Goal: Browse casually: Explore the website without a specific task or goal

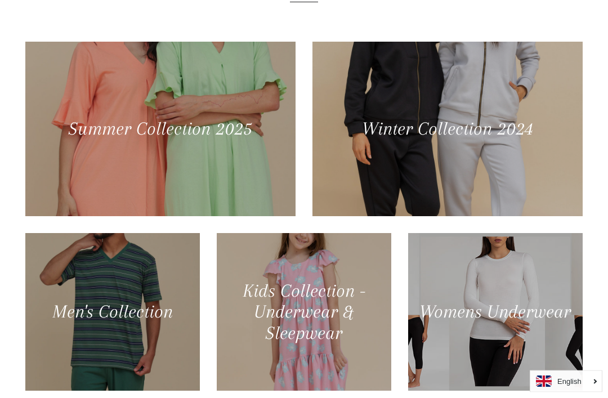
scroll to position [482, 0]
click at [236, 175] on div at bounding box center [160, 129] width 270 height 175
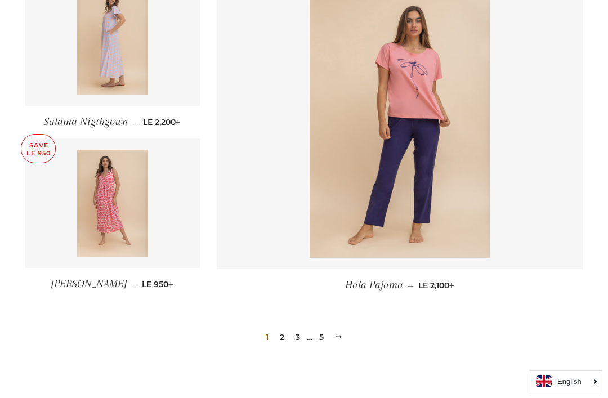
scroll to position [1481, 0]
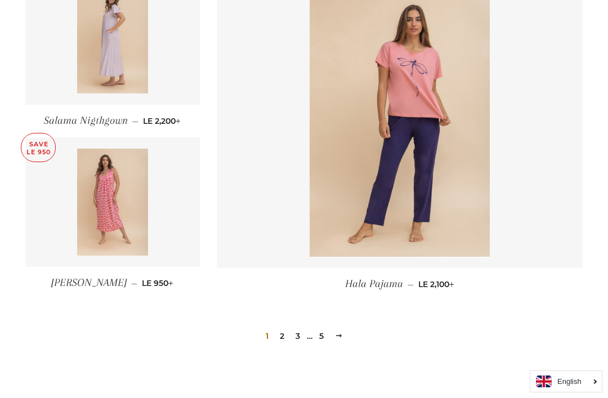
click at [283, 332] on link "2" at bounding box center [282, 336] width 14 height 17
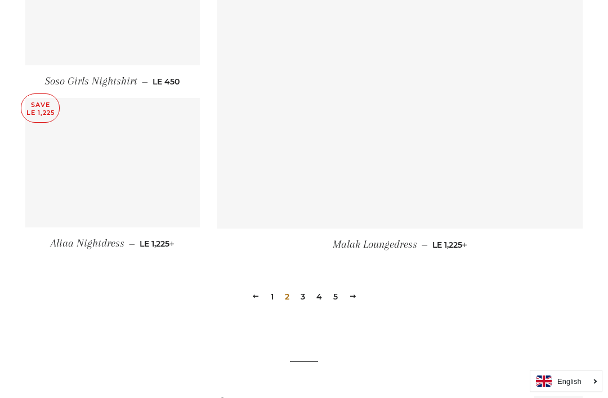
scroll to position [1520, 0]
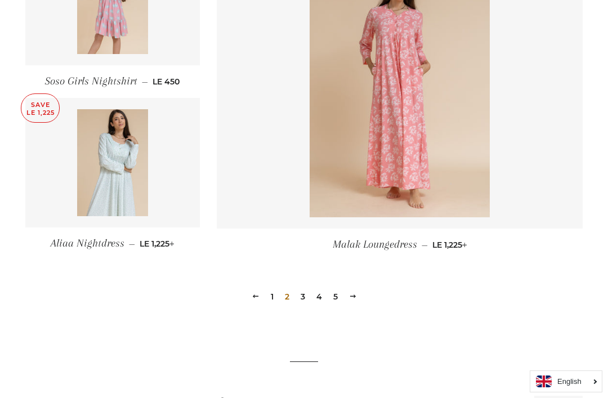
click at [301, 295] on link "3" at bounding box center [303, 296] width 14 height 17
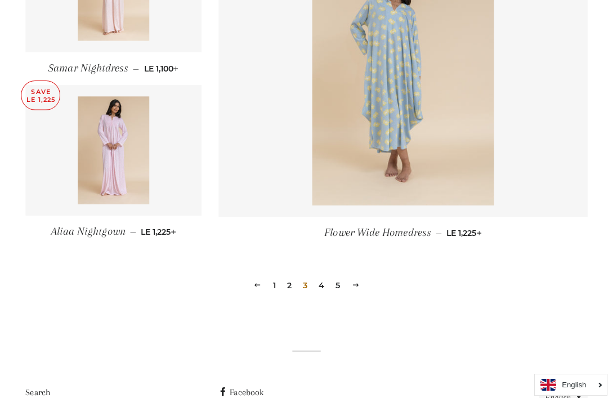
scroll to position [1543, 0]
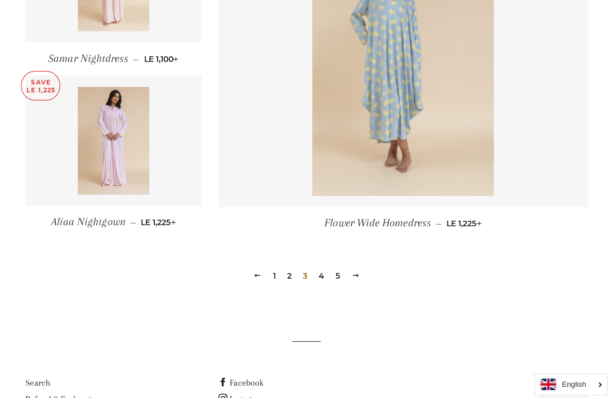
click at [322, 272] on link "4" at bounding box center [319, 273] width 15 height 17
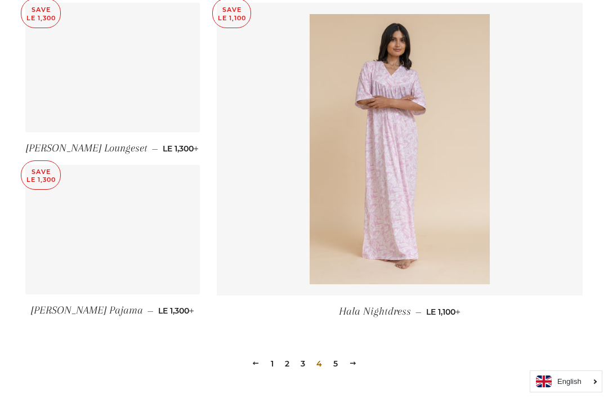
scroll to position [1467, 0]
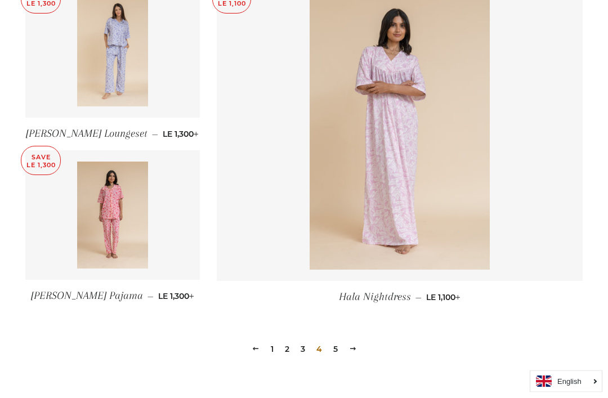
click at [340, 351] on link "5" at bounding box center [336, 349] width 14 height 17
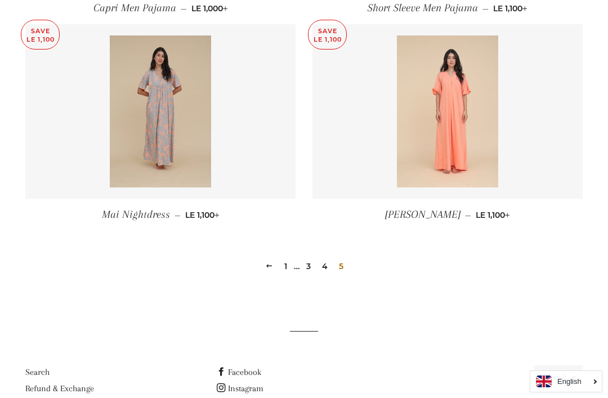
scroll to position [988, 0]
click at [287, 271] on link "1" at bounding box center [286, 266] width 12 height 17
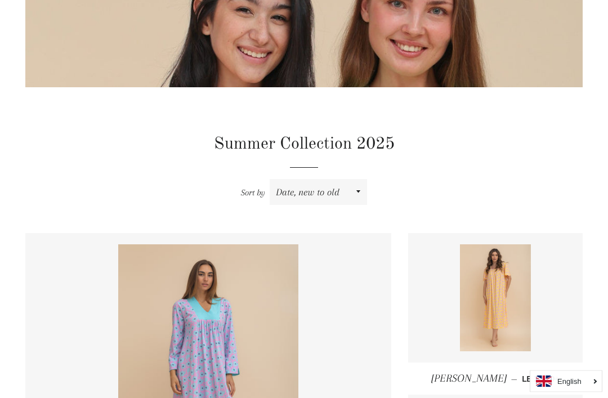
scroll to position [248, 0]
click at [281, 329] on img at bounding box center [208, 379] width 180 height 270
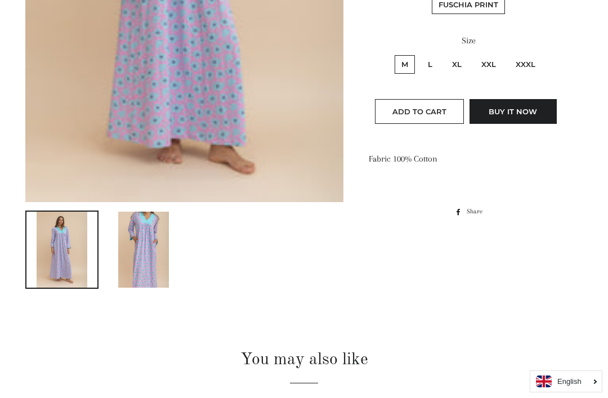
scroll to position [446, 0]
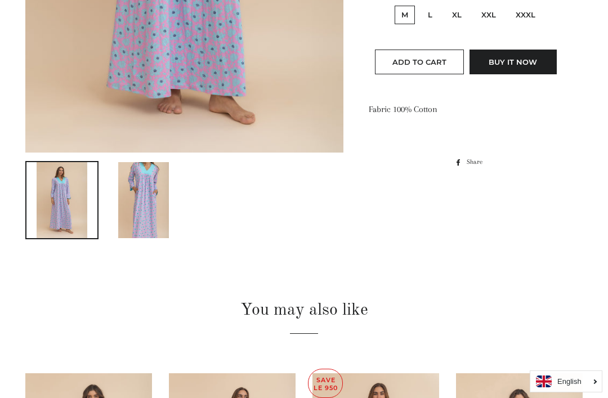
click at [153, 229] on img at bounding box center [143, 200] width 51 height 76
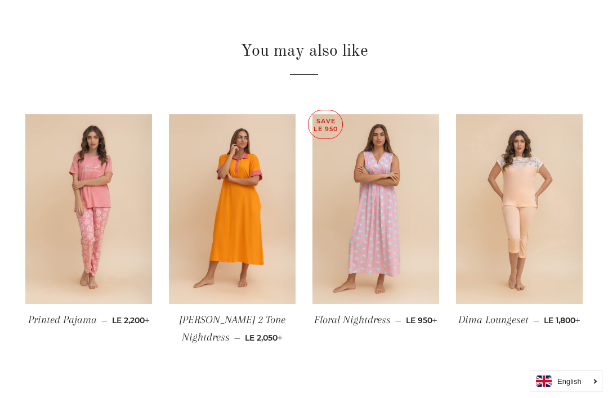
scroll to position [705, 0]
click at [263, 267] on img at bounding box center [232, 209] width 127 height 190
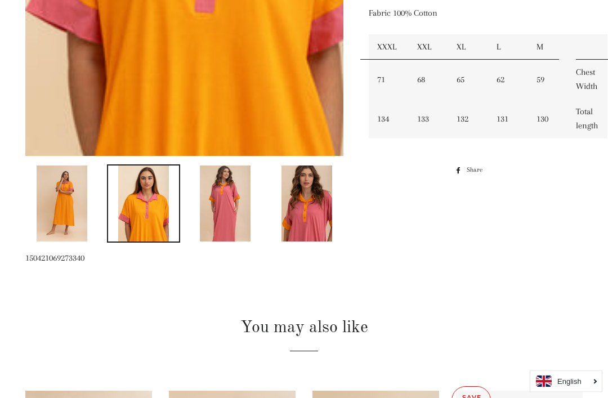
scroll to position [494, 0]
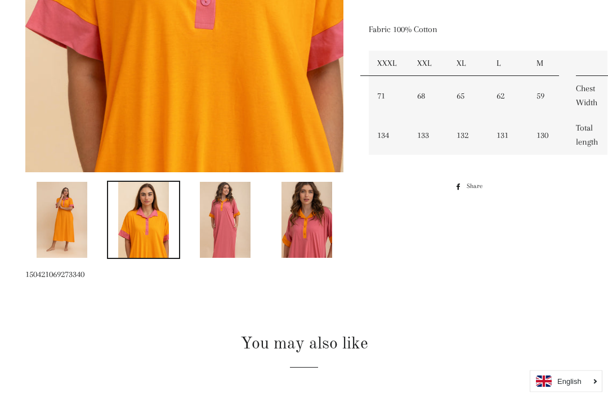
click at [322, 248] on img at bounding box center [307, 220] width 51 height 76
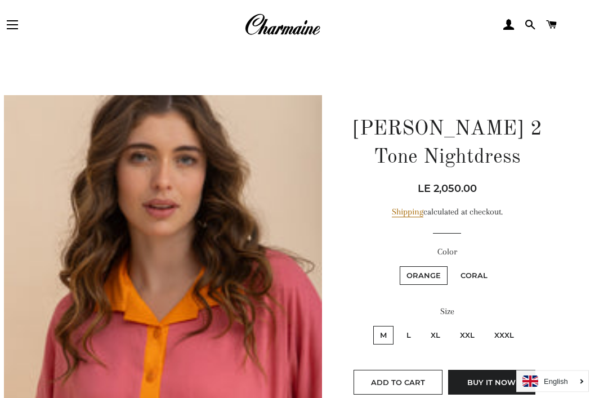
scroll to position [0, 8]
